Goal: Task Accomplishment & Management: Manage account settings

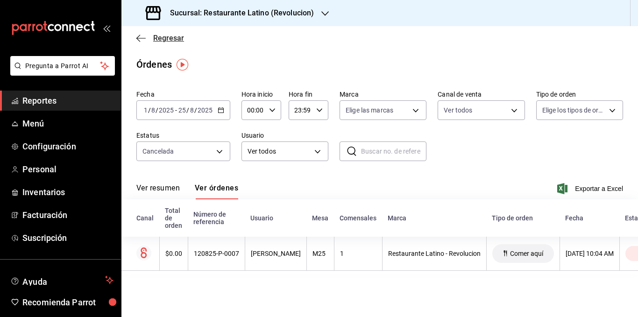
click at [161, 39] on span "Regresar" at bounding box center [168, 38] width 31 height 9
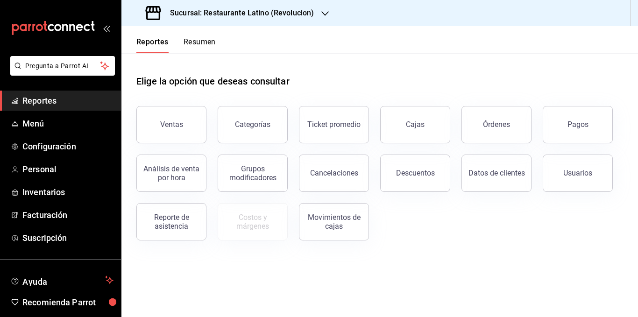
click at [191, 42] on button "Resumen" at bounding box center [199, 45] width 32 height 16
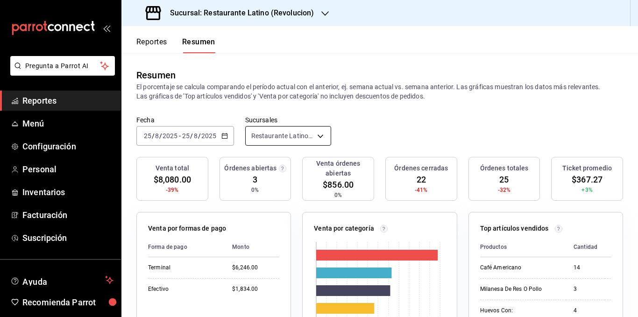
click at [281, 135] on body "Pregunta a Parrot AI Reportes Menú Configuración Personal Inventarios Facturaci…" at bounding box center [319, 158] width 638 height 317
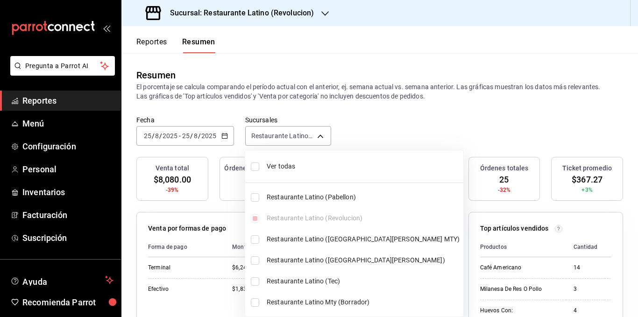
click at [286, 169] on span "Ver todas" at bounding box center [363, 166] width 193 height 10
type input "[object Object],[object Object],[object Object],[object Object],[object Object]…"
checkbox input "true"
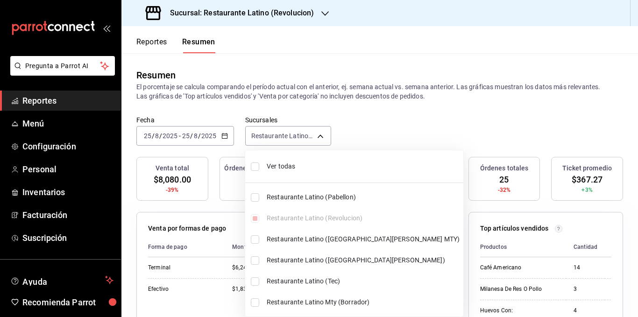
checkbox input "true"
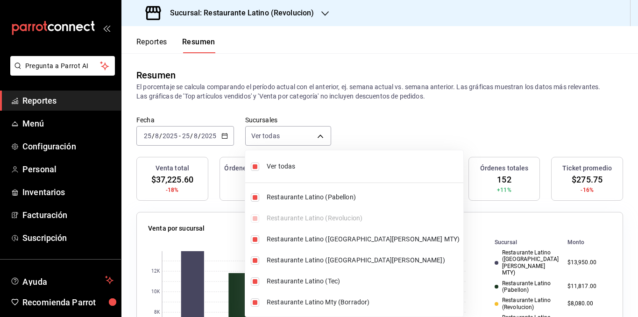
click at [300, 100] on div at bounding box center [319, 158] width 638 height 317
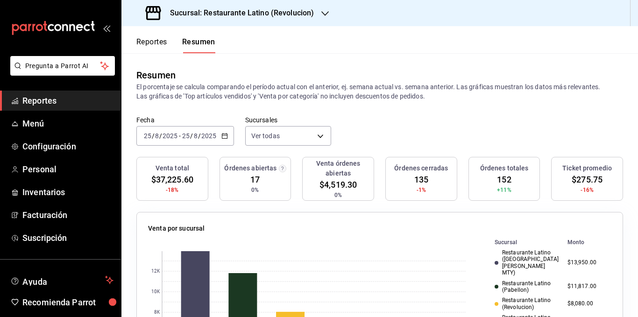
click at [300, 100] on p "El porcentaje se calcula comparando el período actual con el anterior, ej. sema…" at bounding box center [379, 91] width 486 height 19
